Goal: Communication & Community: Connect with others

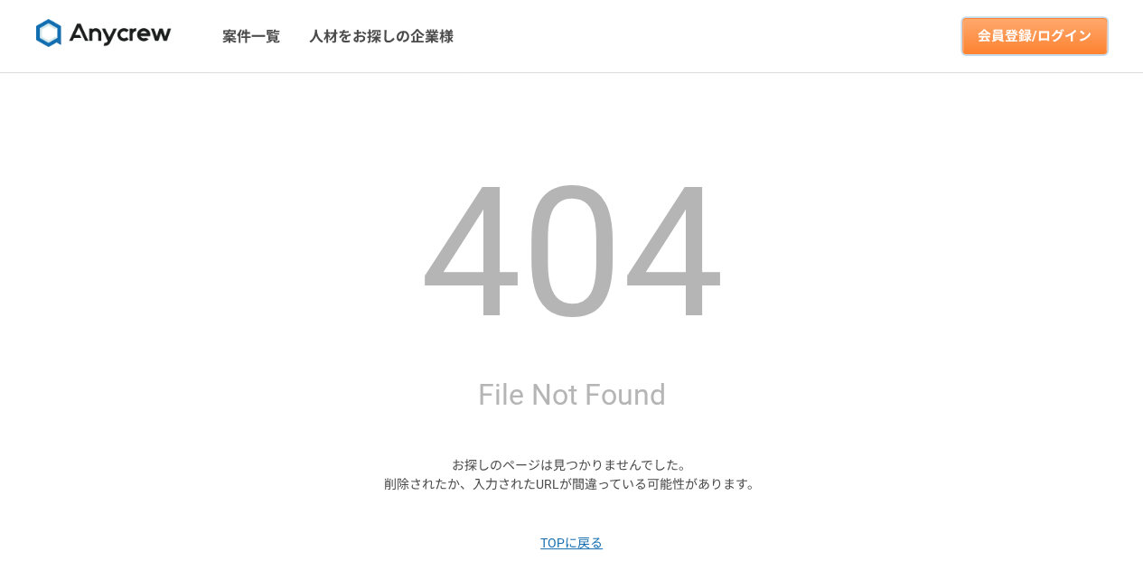
click at [1063, 35] on link "会員登録/ログイン" at bounding box center [1034, 36] width 145 height 36
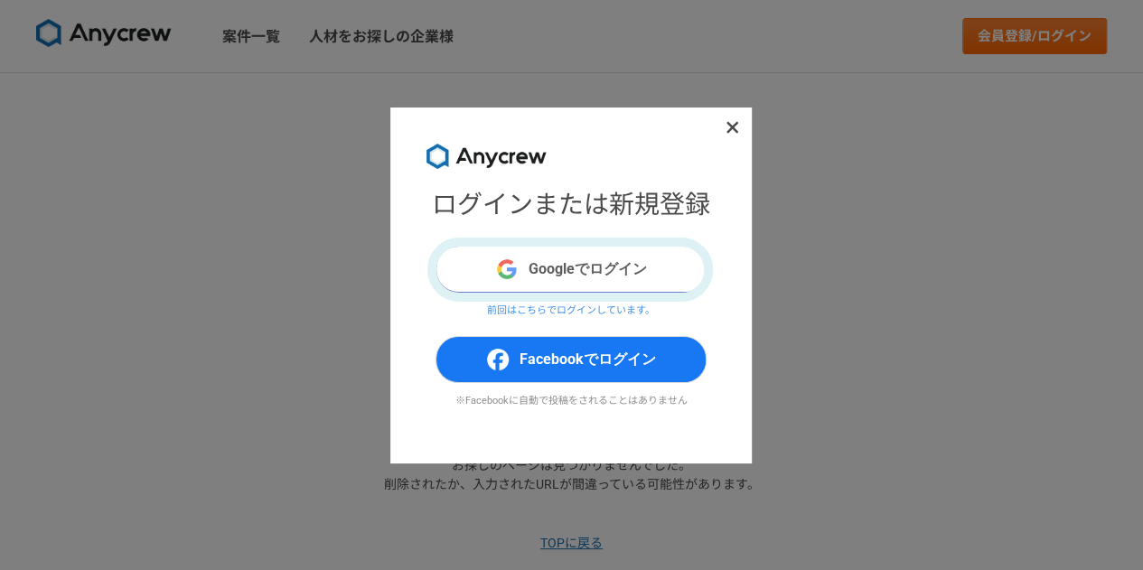
click at [571, 274] on button "Googleでログイン" at bounding box center [571, 269] width 271 height 47
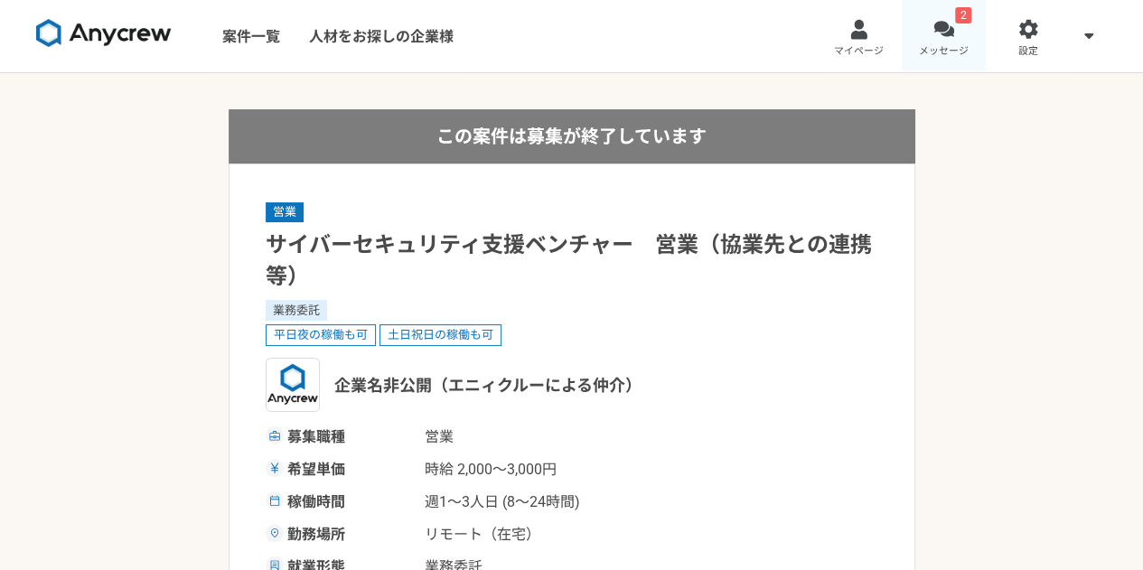
click at [972, 24] on link "2 メッセージ" at bounding box center [944, 36] width 85 height 72
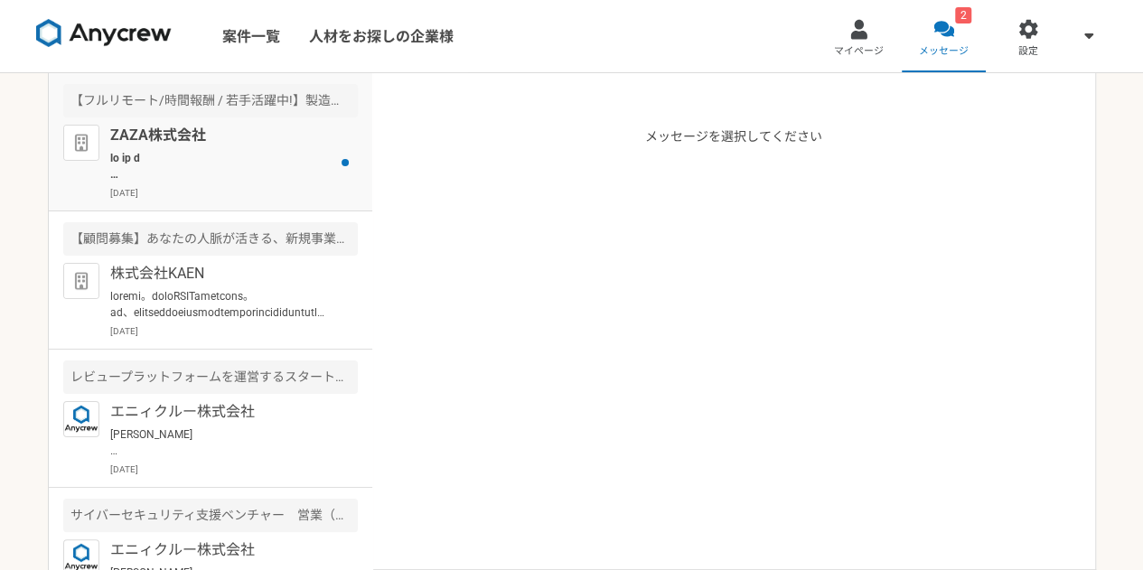
click at [206, 156] on p at bounding box center [221, 166] width 223 height 33
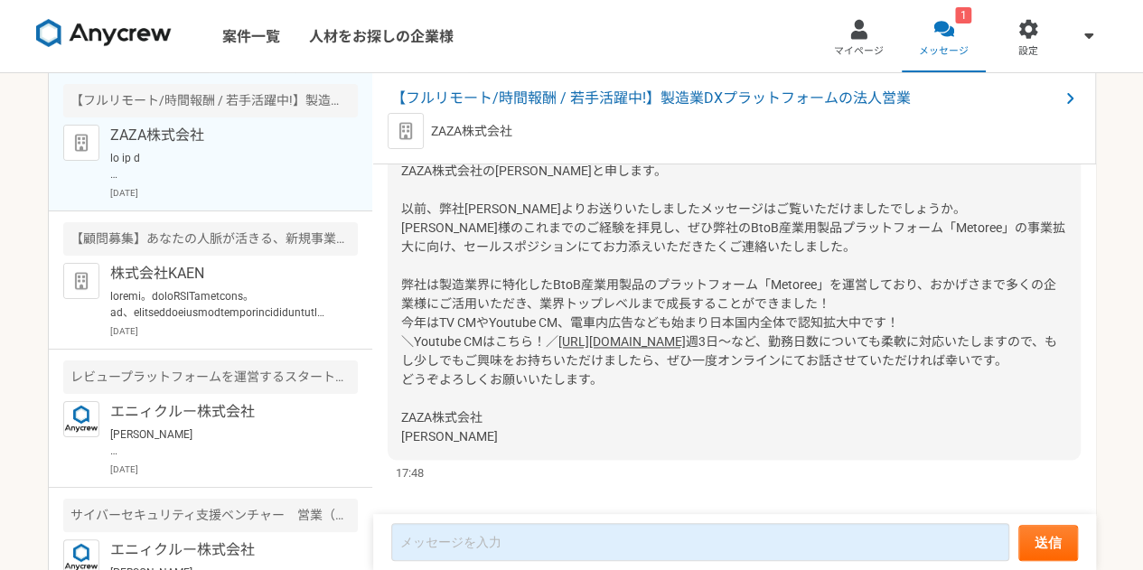
scroll to position [1373, 0]
click at [263, 296] on p at bounding box center [221, 304] width 223 height 33
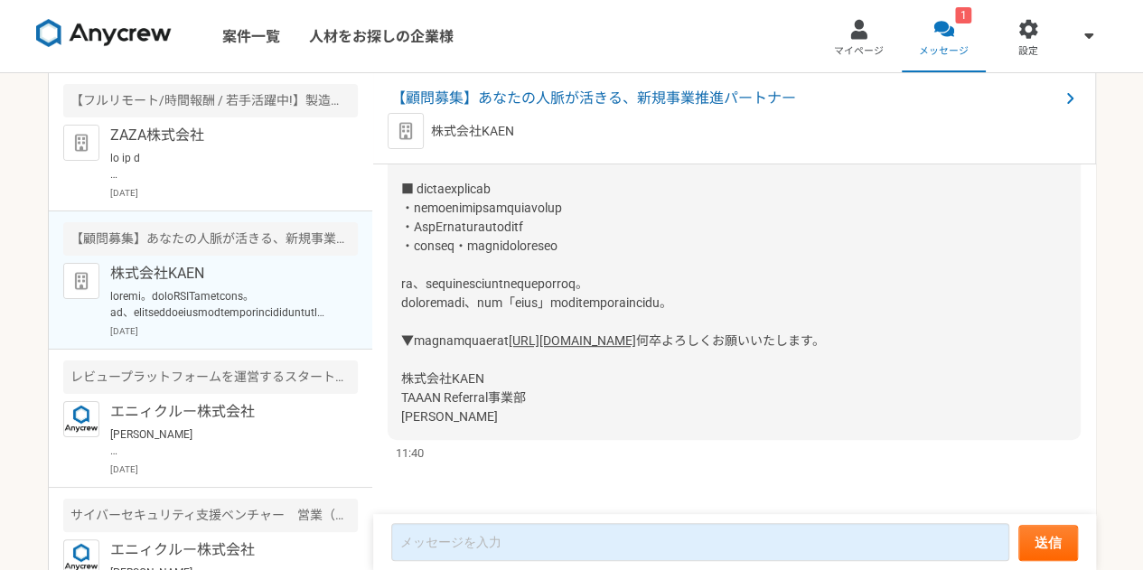
scroll to position [492, 0]
click at [509, 333] on link "[URL][DOMAIN_NAME]" at bounding box center [572, 340] width 127 height 14
